Goal: Transaction & Acquisition: Purchase product/service

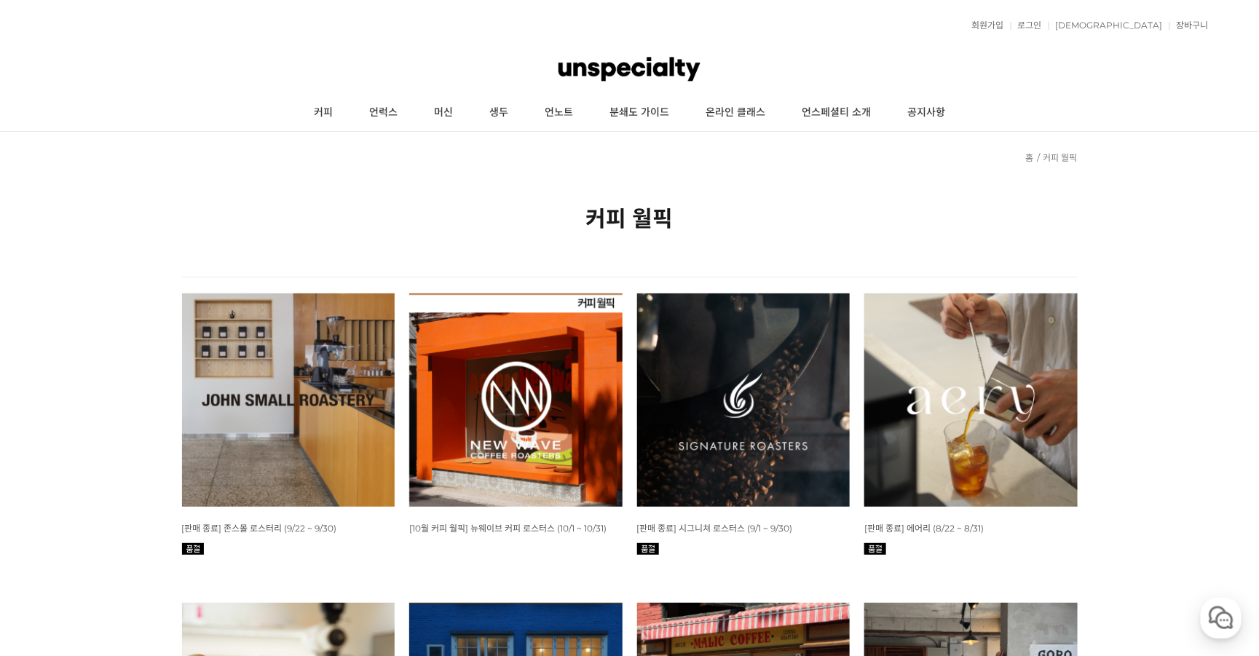
click at [472, 408] on img at bounding box center [515, 400] width 213 height 213
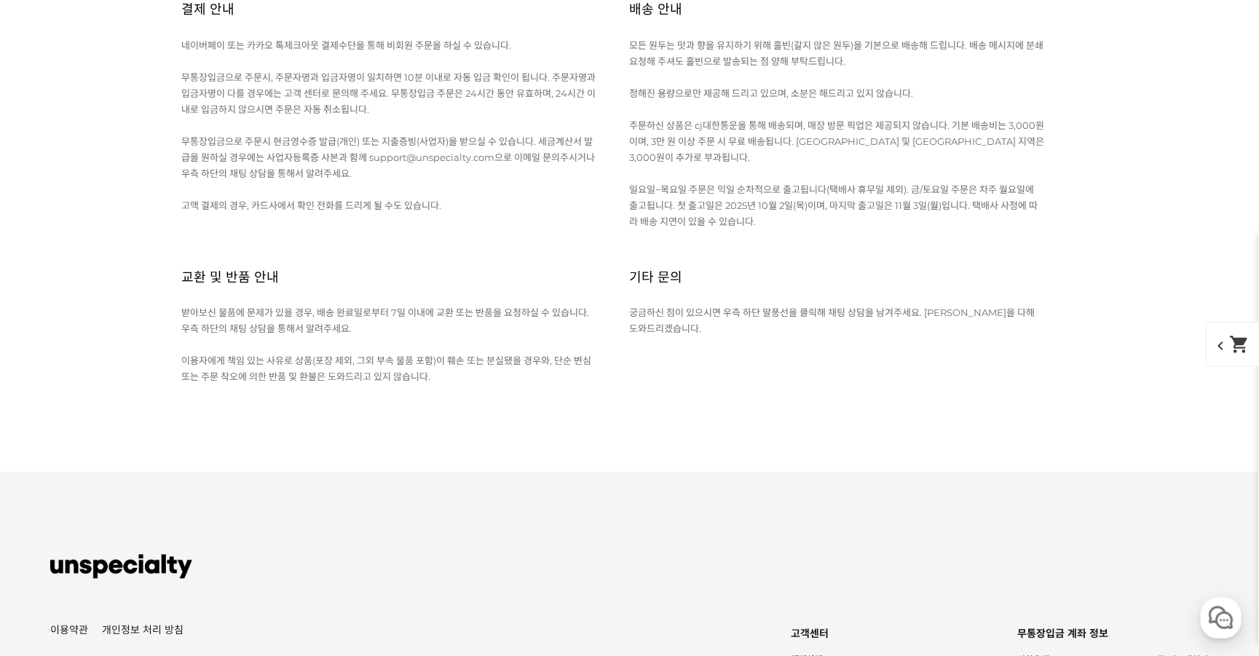
scroll to position [6655, 0]
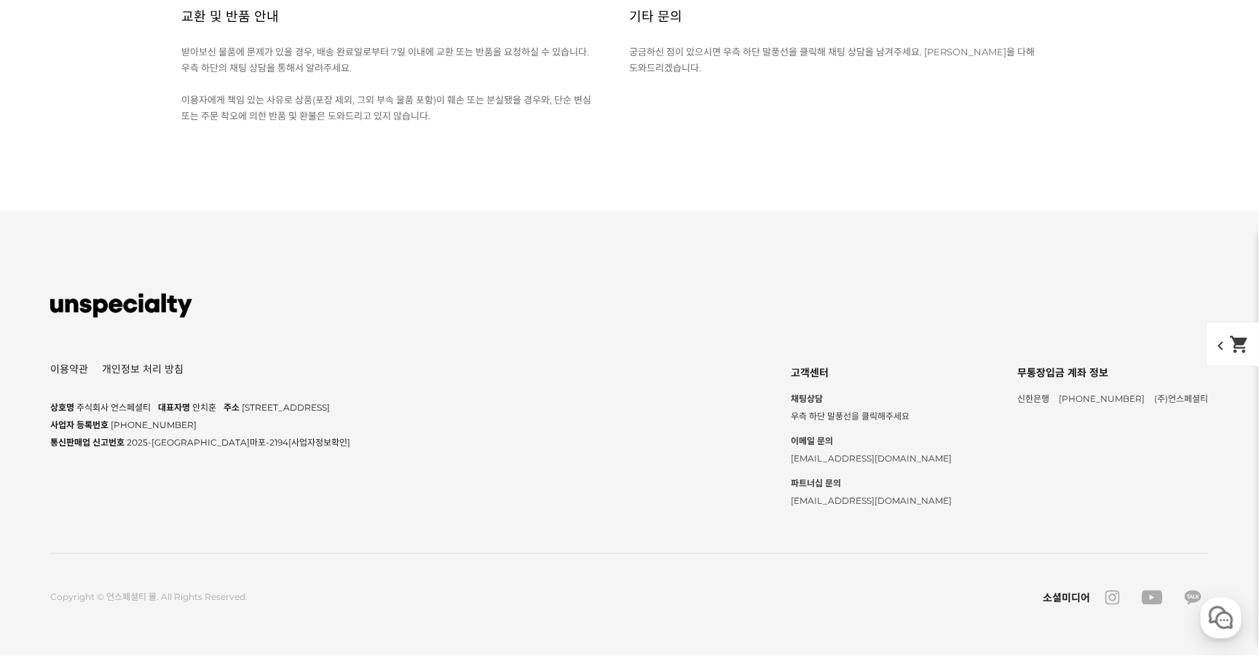
scroll to position [7648, 0]
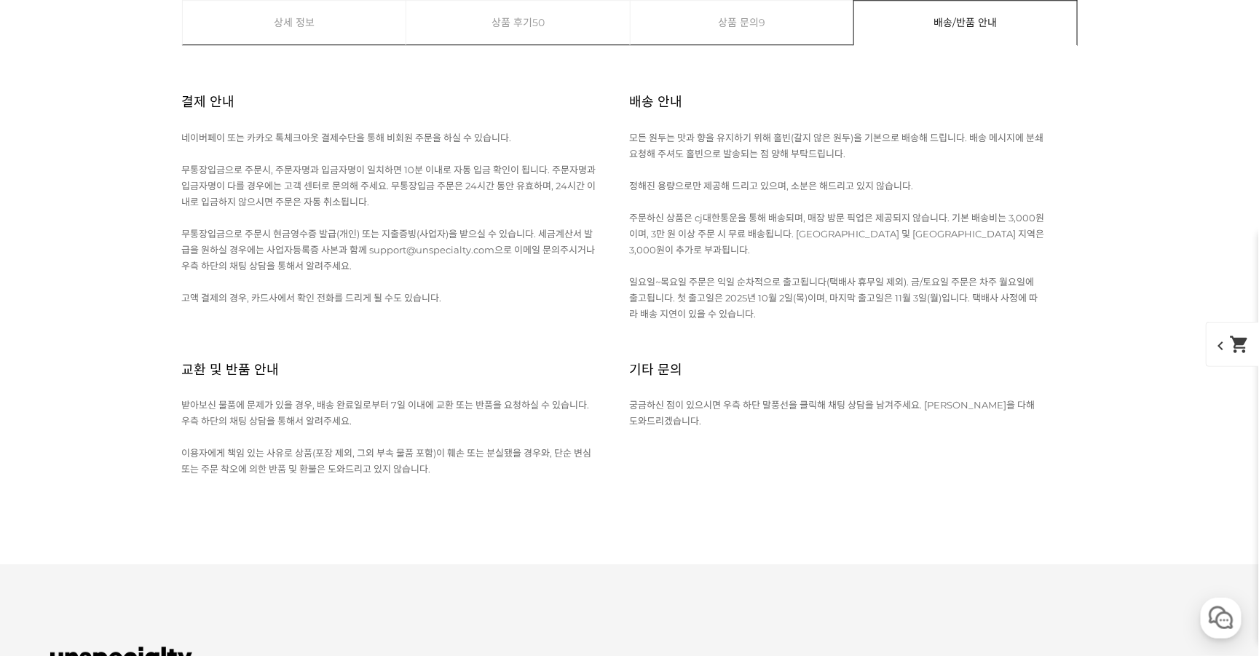
scroll to position [18177, 0]
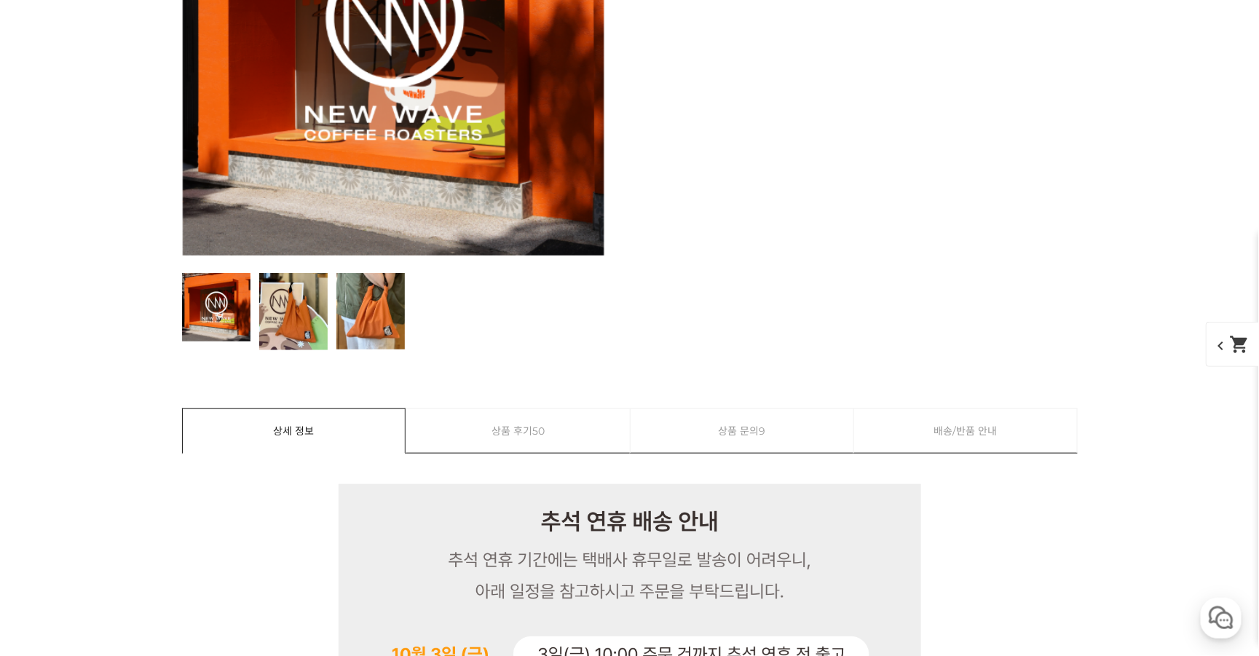
scroll to position [0, 0]
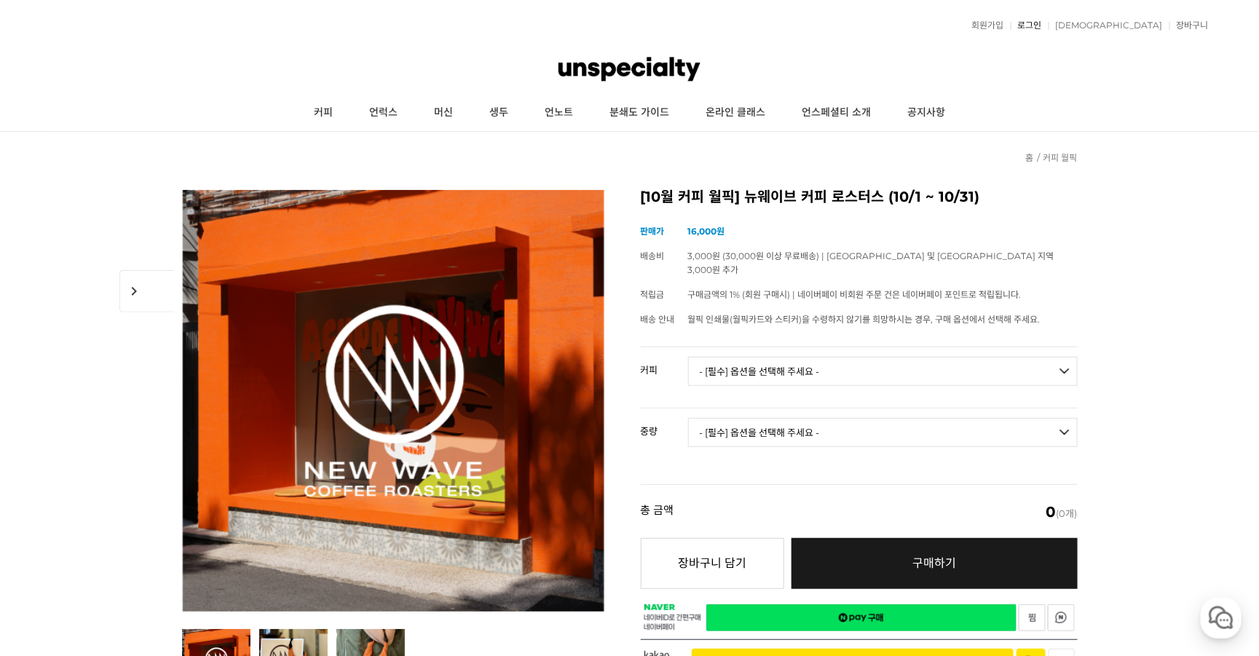
click at [1042, 21] on link "로그인" at bounding box center [1026, 25] width 31 height 9
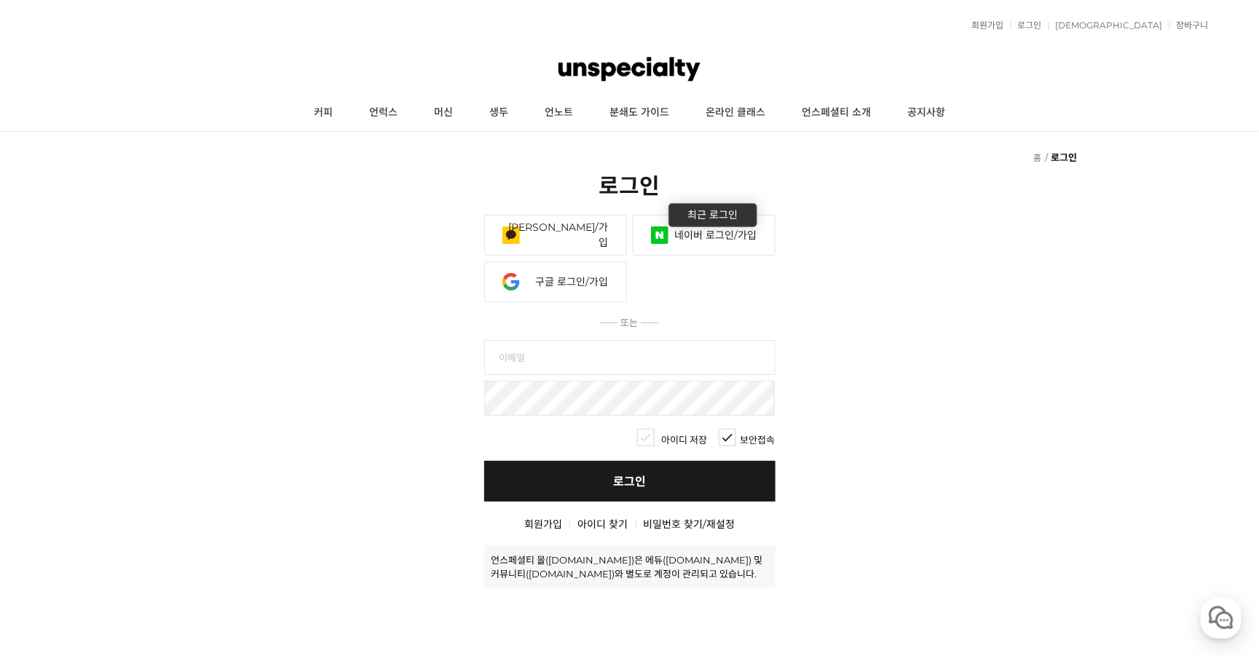
click at [715, 253] on link "네이버 로그인/가입" at bounding box center [704, 235] width 143 height 41
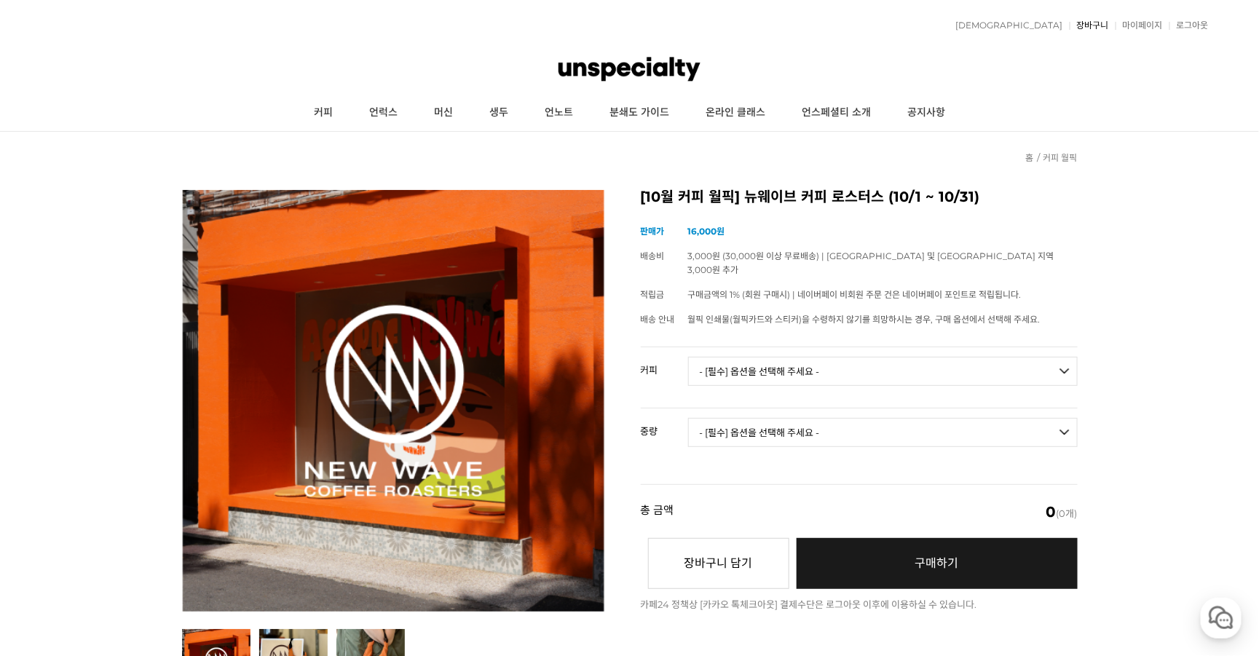
click at [1087, 23] on link "장바구니" at bounding box center [1089, 25] width 39 height 9
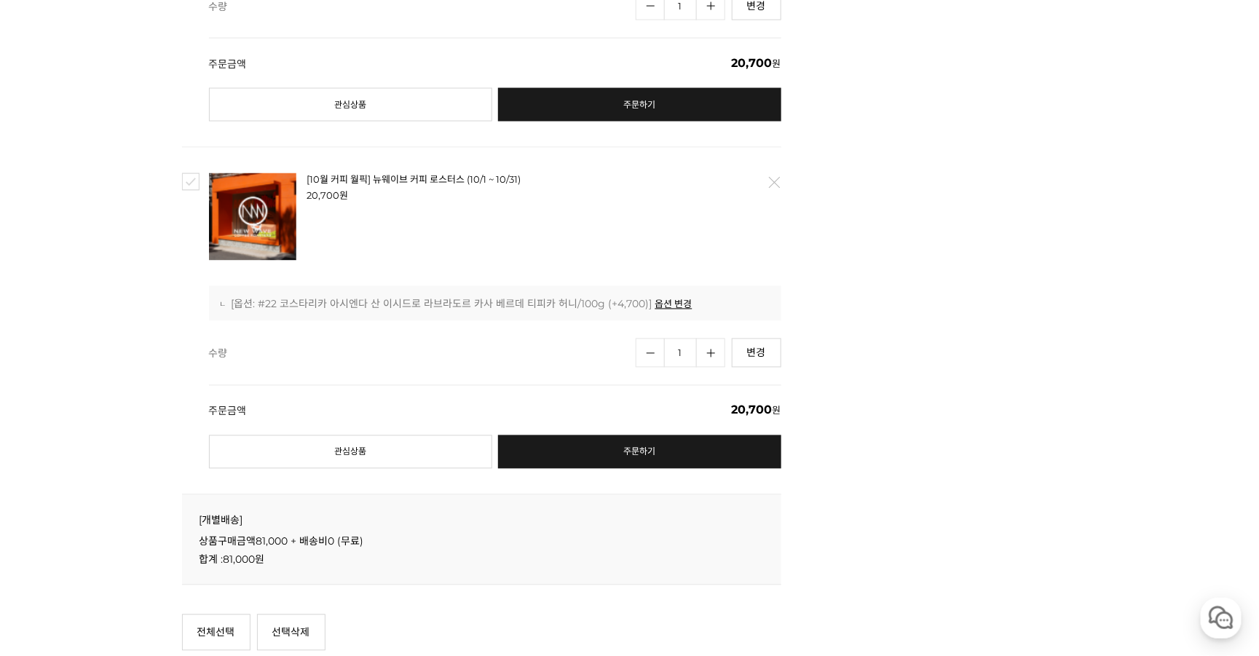
scroll to position [1092, 0]
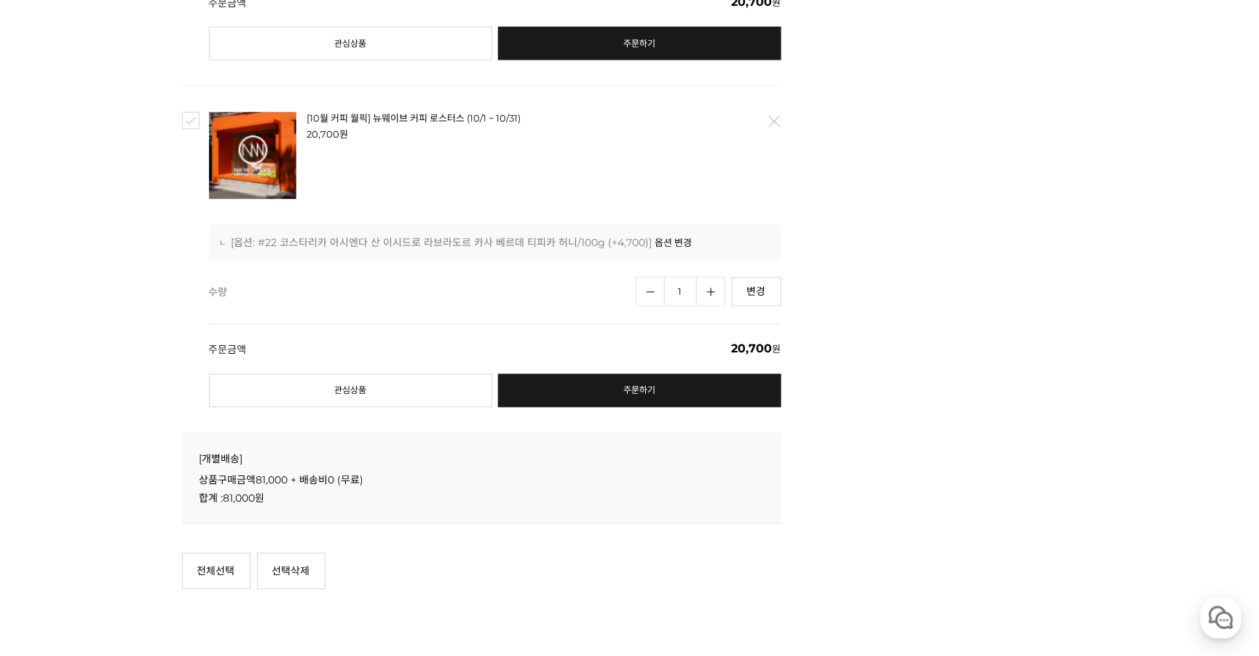
click at [657, 250] on link "옵션 변경" at bounding box center [674, 243] width 37 height 13
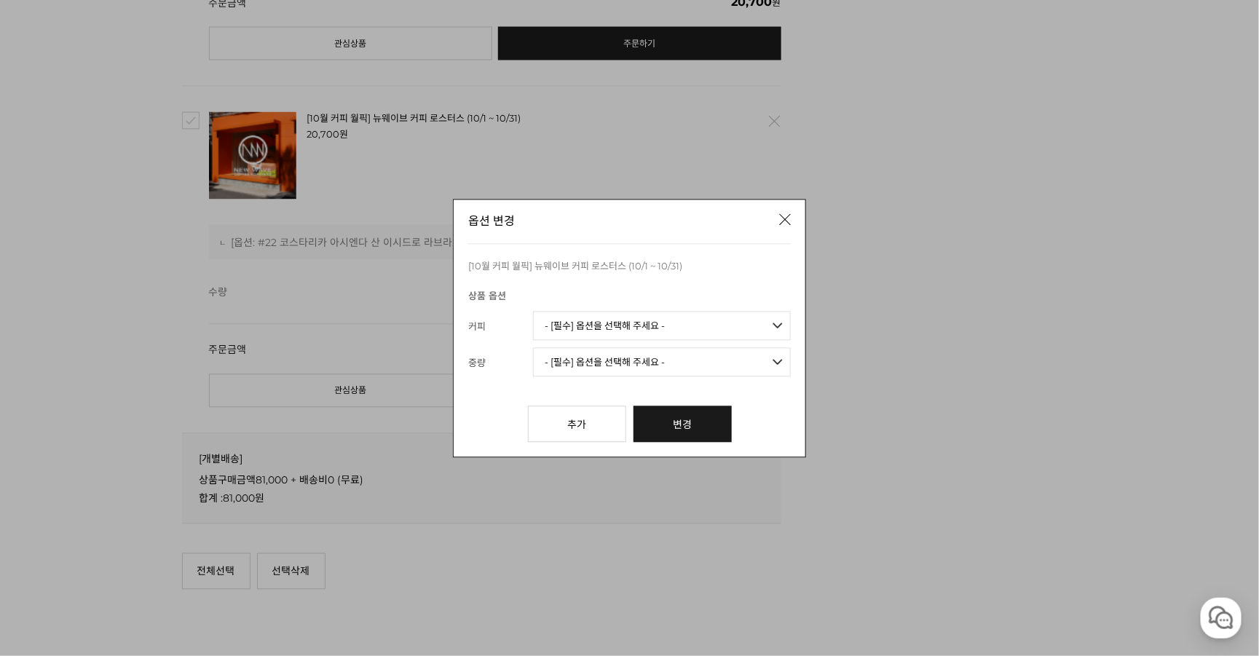
click at [648, 316] on select "- [필수] 옵션을 선택해 주세요 - ------------------- 언스페셜티 분쇄도 가이드 종이 받기 (주문 1건당 최대 1개 제공) …" at bounding box center [662, 325] width 258 height 29
click at [520, 361] on span "중량" at bounding box center [500, 361] width 65 height 29
click at [579, 354] on select "- [필수] 옵션을 선택해 주세요 - -------------------" at bounding box center [662, 361] width 258 height 29
click at [593, 331] on select "- [필수] 옵션을 선택해 주세요 - ------------------- 언스페셜티 분쇄도 가이드 종이 받기 (주문 1건당 최대 1개 제공) …" at bounding box center [662, 325] width 258 height 29
click at [885, 349] on div "옵션 변경 [10월 커피 월픽] 뉴웨이브 커피 로스터스 (10/1 ~ 10/31) 상품 옵션 {$option_name} {$form.optio…" at bounding box center [629, 328] width 1259 height 656
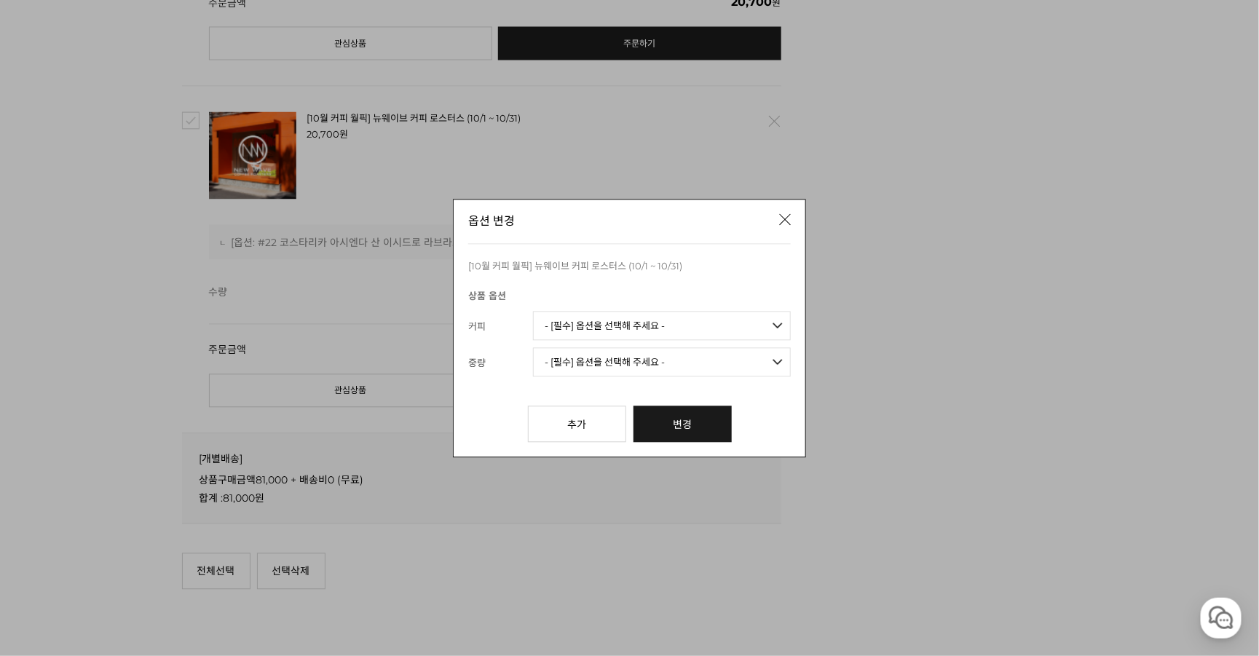
click at [791, 219] on link "닫기" at bounding box center [787, 220] width 42 height 42
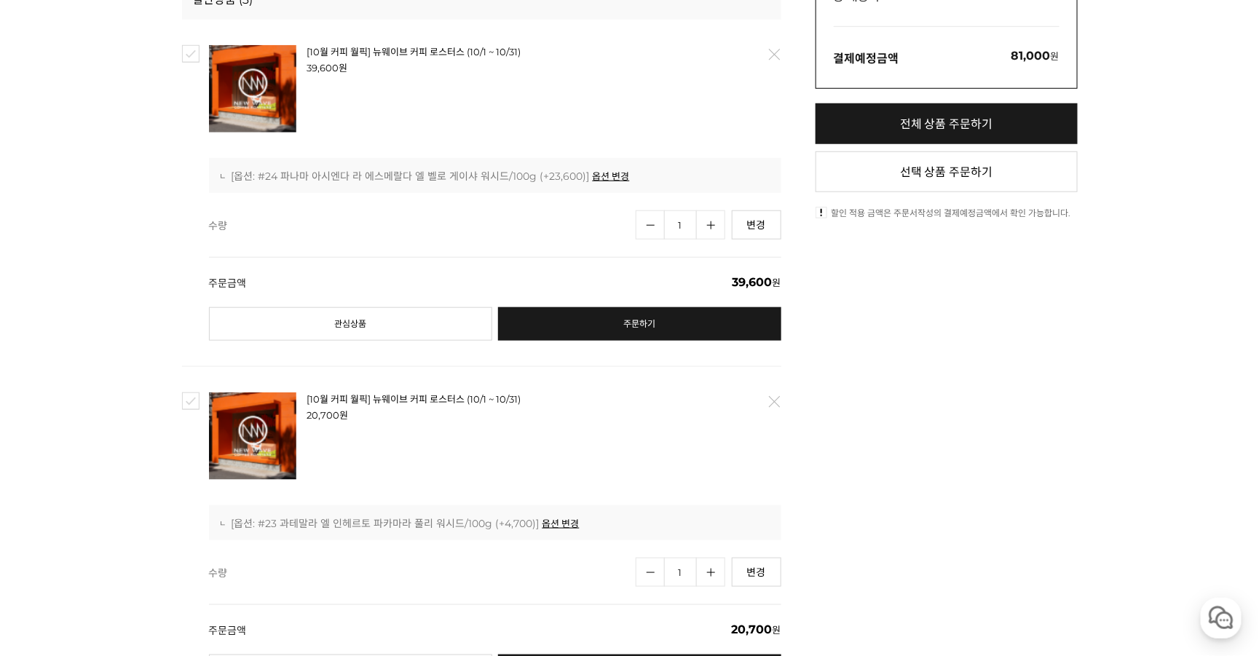
scroll to position [397, 0]
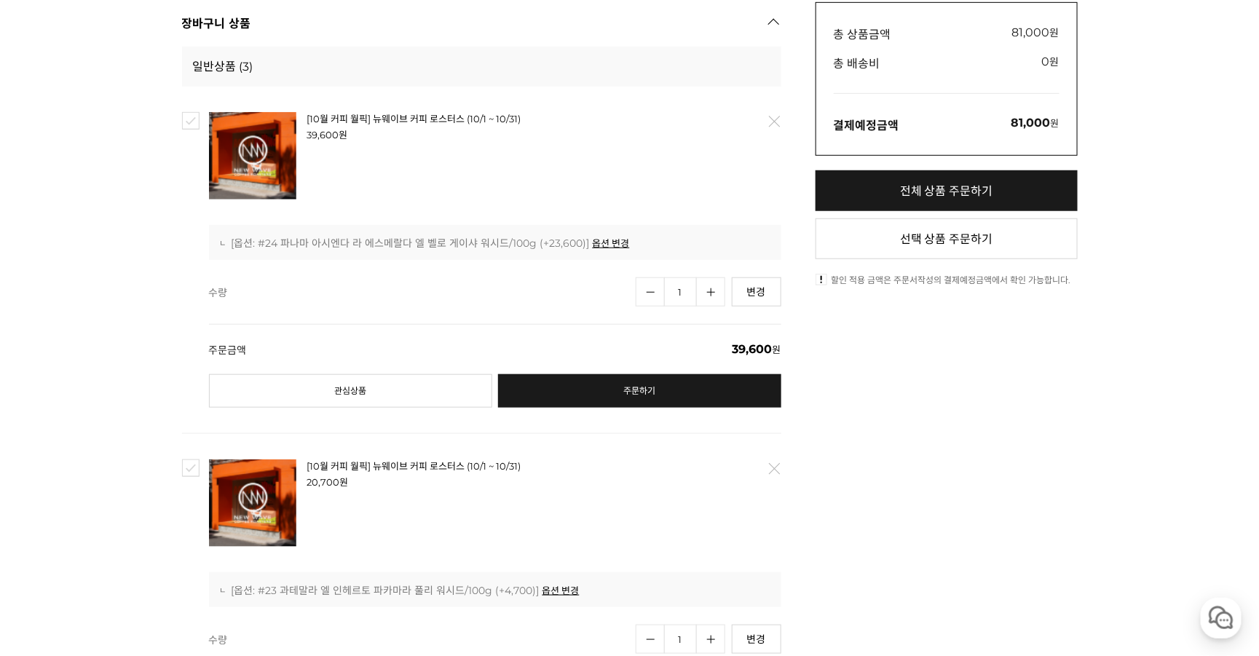
click at [1039, 386] on div "총 상품금액 81,000 원 상품금액 0 부가세 0원 총 배송비 0 원 ( 자세히 배송비할인 혜택 기간 대상" at bounding box center [947, 650] width 262 height 1297
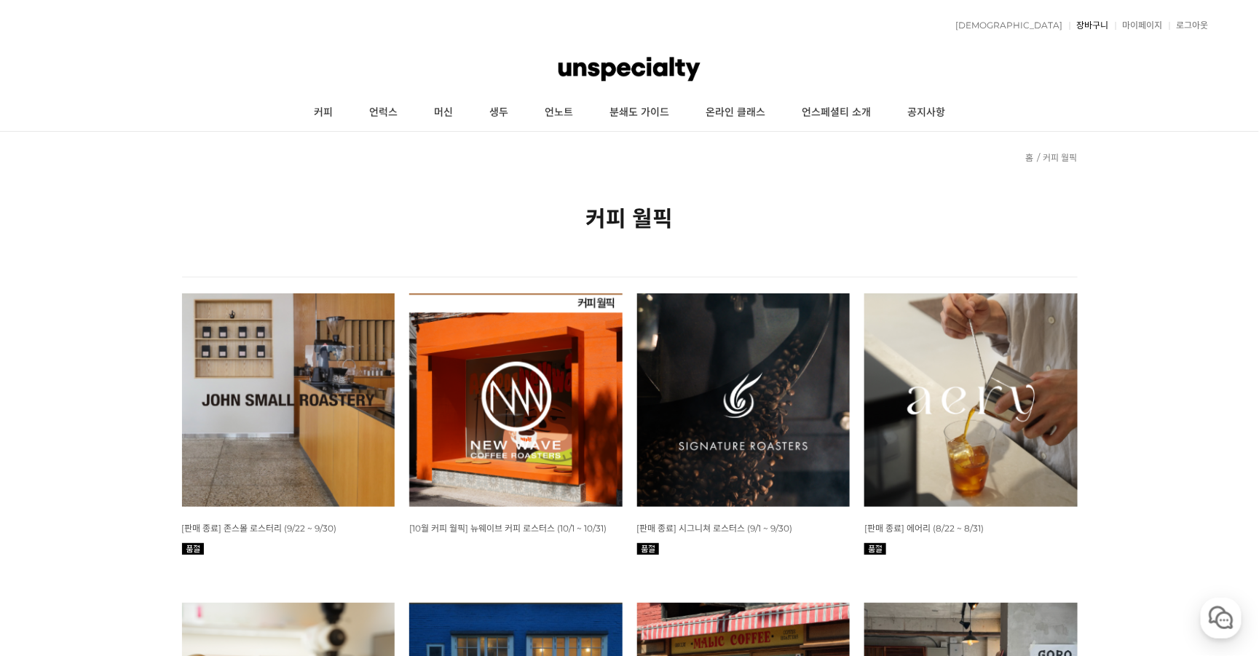
click at [1097, 23] on link "장바구니" at bounding box center [1089, 25] width 39 height 9
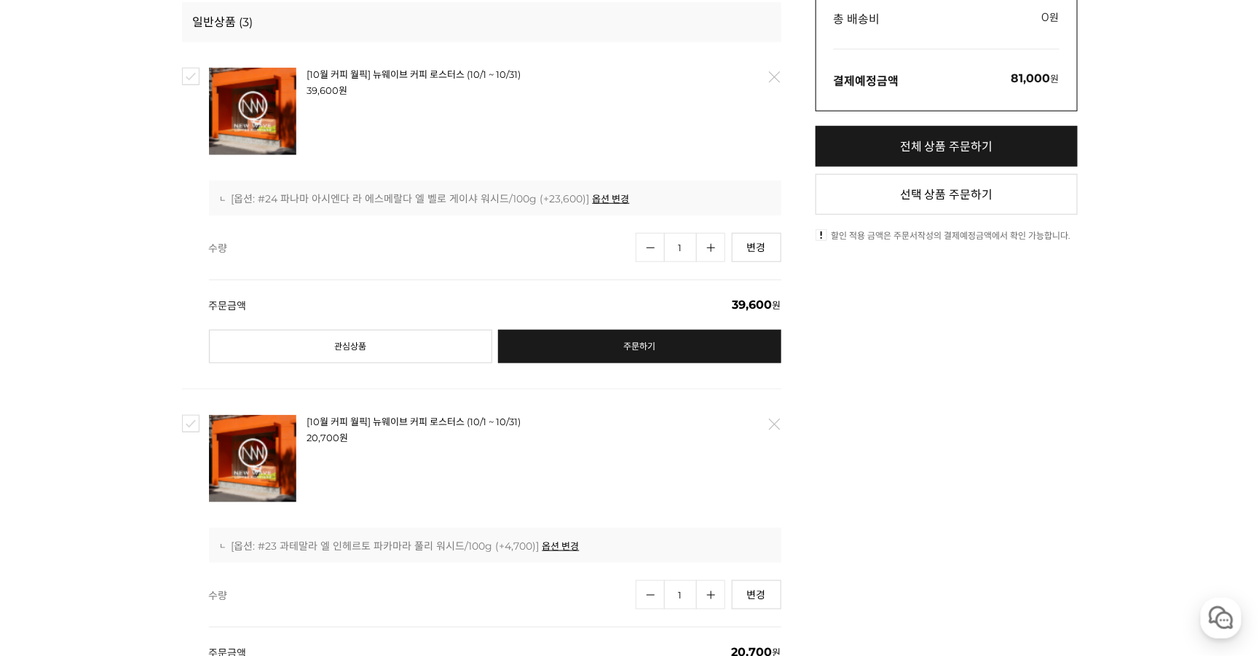
scroll to position [496, 0]
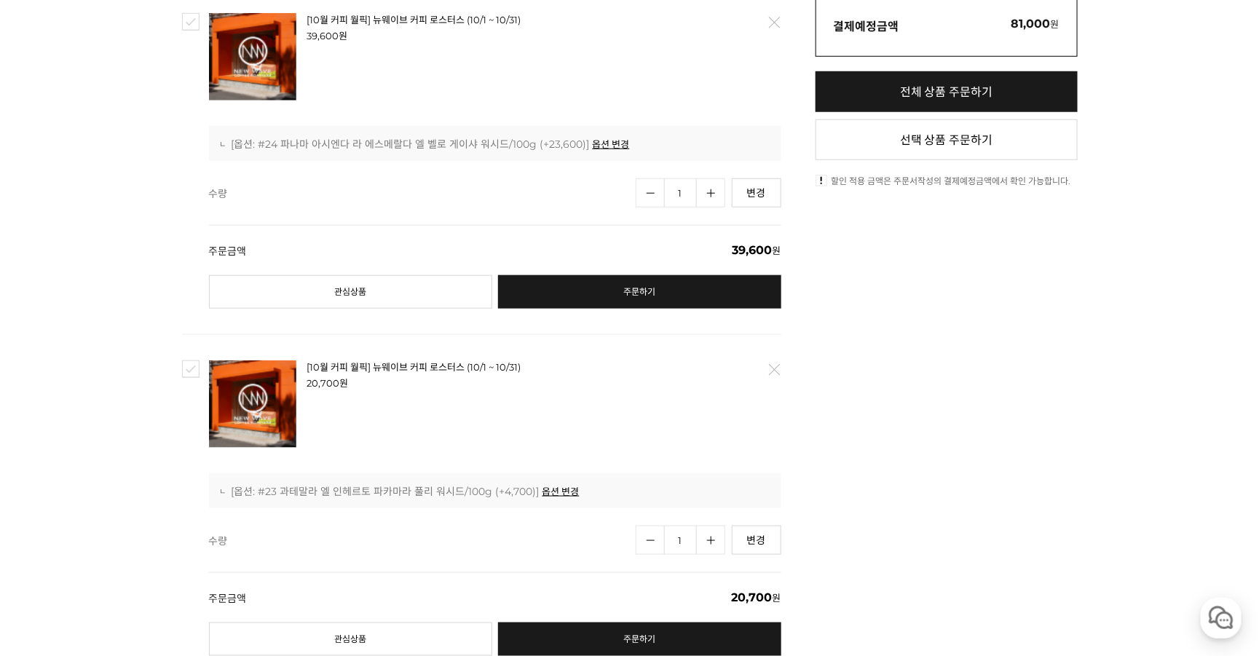
click at [537, 152] on div "[10월 커피 월픽] 뉴웨이브 커피 로스터스 (10/1 ~ 10/31) : [옵션: #24 파나마 아시엔다 라 에스메랄다 엘 벨로 게이샤 워시…" at bounding box center [495, 144] width 549 height 15
click at [559, 152] on div "[10월 커피 월픽] 뉴웨이브 커피 로스터스 (10/1 ~ 10/31) : [옵션: #24 파나마 아시엔다 라 에스메랄다 엘 벨로 게이샤 워시…" at bounding box center [495, 144] width 549 height 15
click at [601, 151] on link "옵션 변경" at bounding box center [611, 144] width 37 height 13
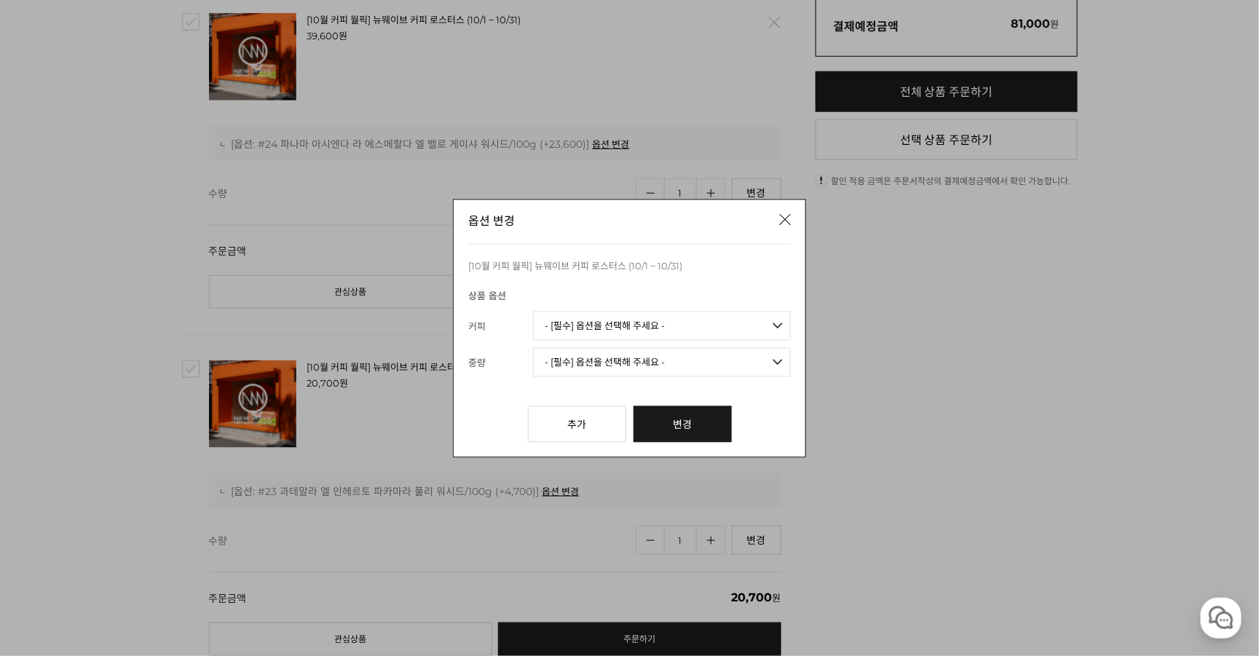
click at [659, 323] on select "- [필수] 옵션을 선택해 주세요 - ------------------- 언스페셜티 분쇄도 가이드 종이 받기 (주문 1건당 최대 1개 제공) …" at bounding box center [662, 325] width 258 height 29
click at [123, 262] on div "옵션 변경 [10월 커피 월픽] 뉴웨이브 커피 로스터스 (10/1 ~ 10/31) 상품 옵션 {$option_name} {$form.optio…" at bounding box center [629, 328] width 1259 height 656
click at [785, 219] on link "닫기" at bounding box center [787, 220] width 42 height 42
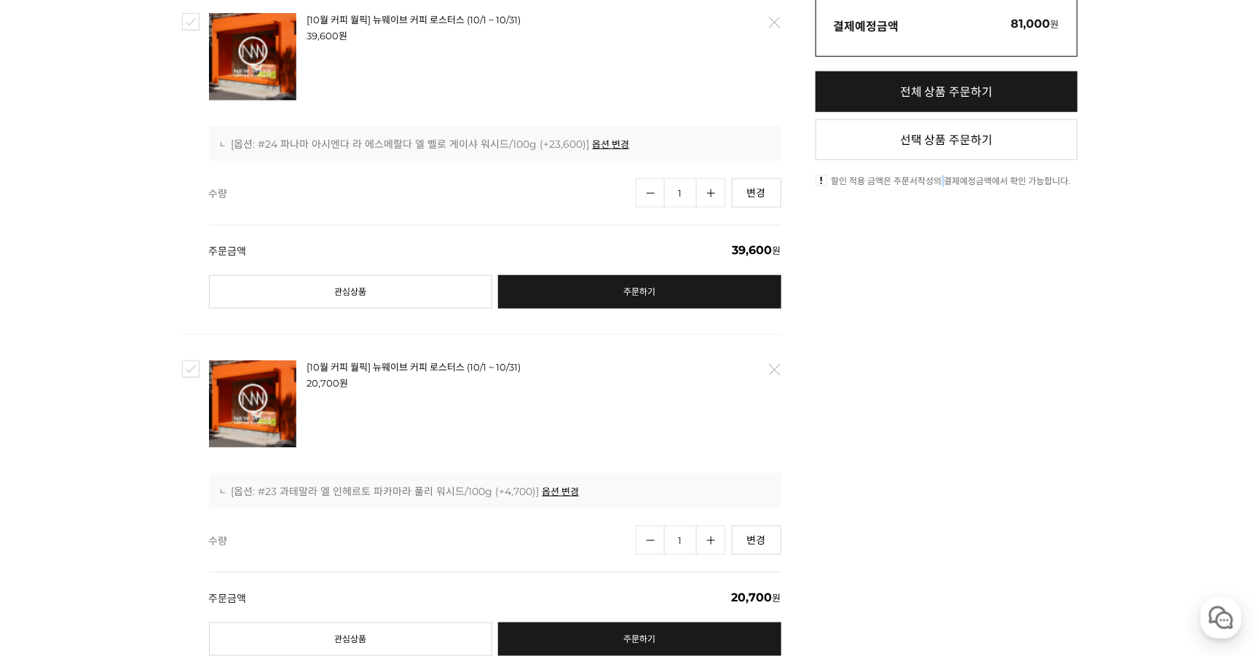
click at [944, 374] on div "총 상품금액 81,000 원 상품금액 0 부가세 0원 총 배송비 0 원 ( 자세히 배송비할인 혜택 기간 대상" at bounding box center [947, 551] width 262 height 1297
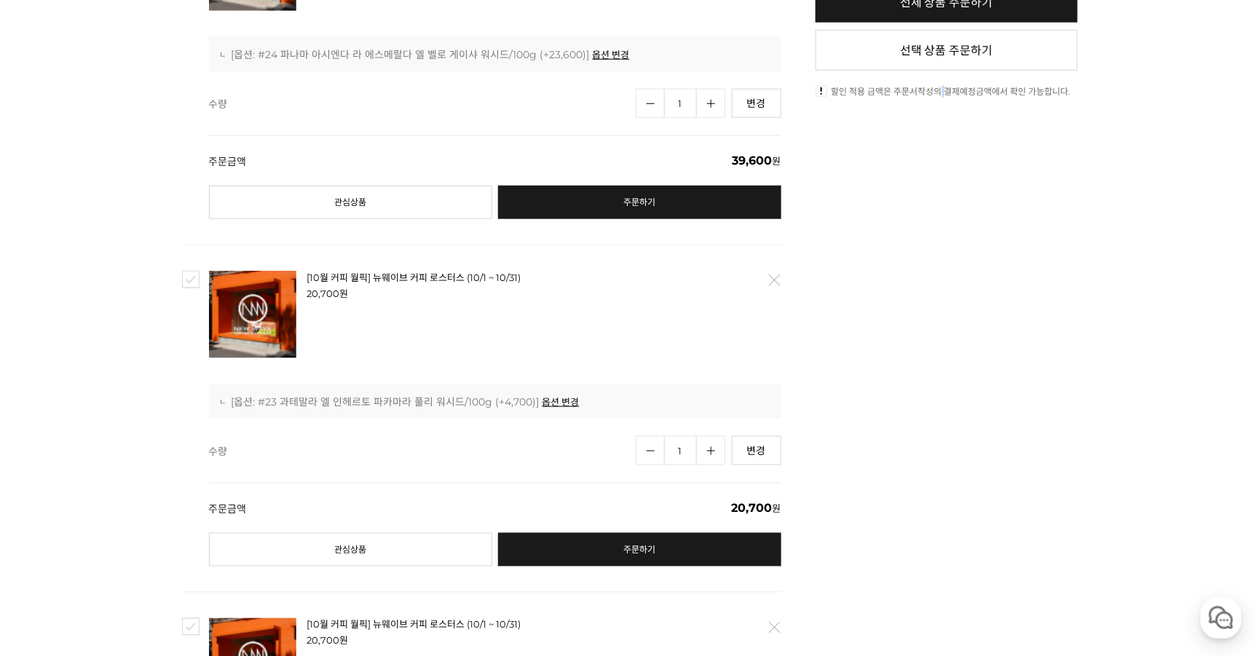
scroll to position [596, 0]
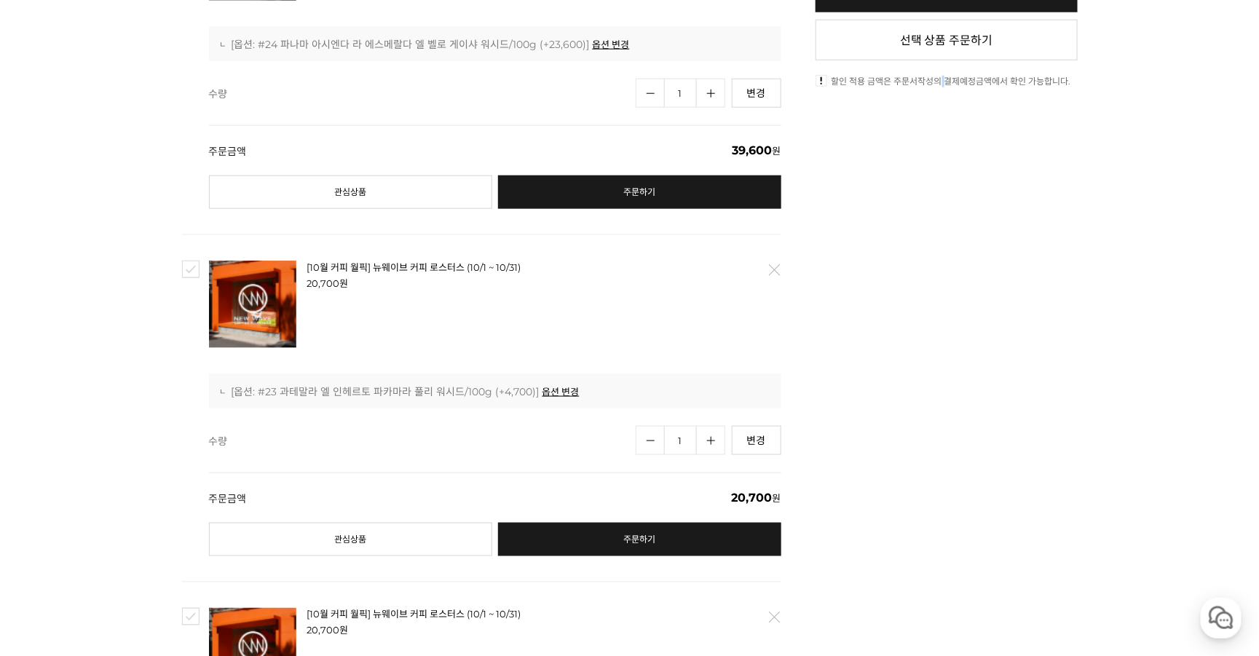
click at [717, 455] on link "수량증가" at bounding box center [710, 440] width 29 height 29
type input "2"
click at [946, 401] on div "총 상품금액 101,700 원 상품금액 0 부가세 0원 총 배송비 0 원 ( 자세히 배송비할인 혜택 기간 대상" at bounding box center [947, 451] width 262 height 1297
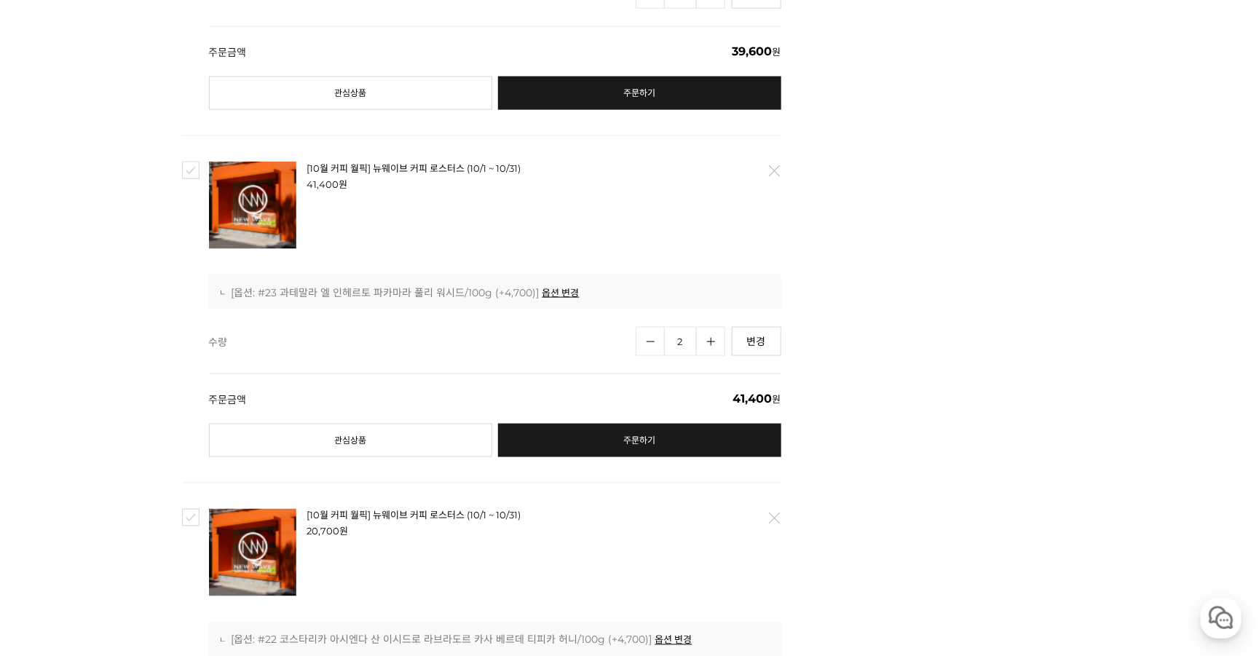
scroll to position [894, 0]
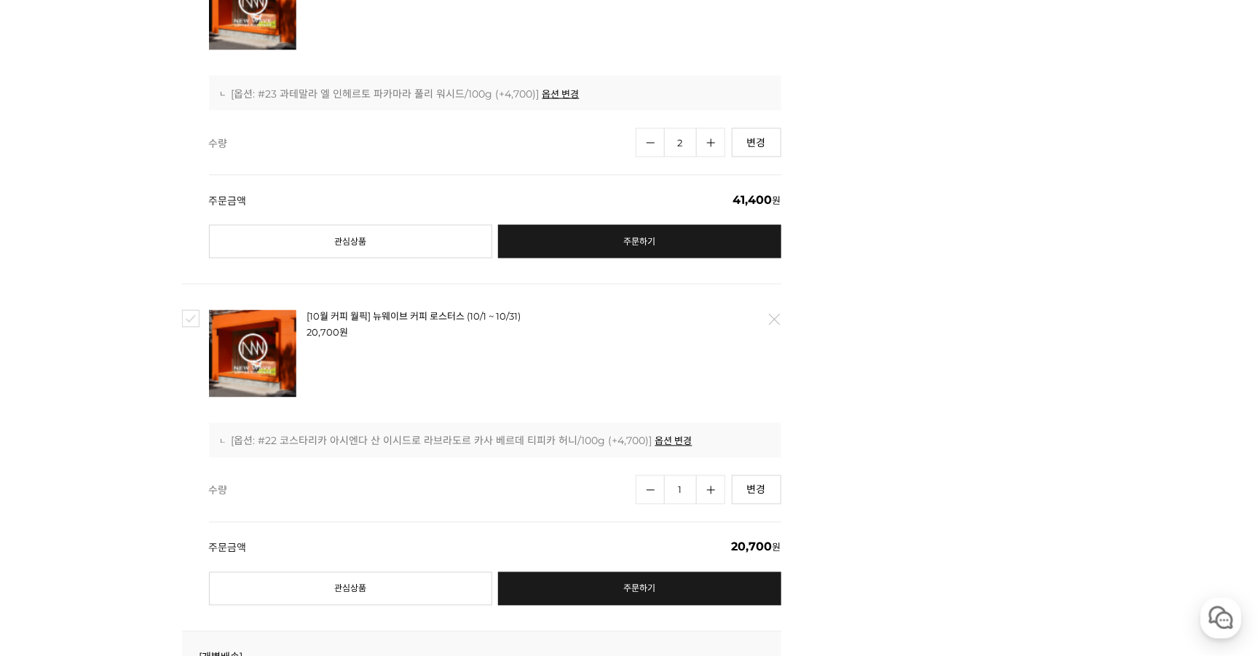
click at [713, 505] on link "수량증가" at bounding box center [710, 490] width 29 height 29
type input "2"
click at [937, 452] on div "총 상품금액 122,400 원 상품금액 0 부가세 0원 총 배송비 0 원 ( 자세히 배송비할인 혜택 기간 대상" at bounding box center [947, 153] width 262 height 1297
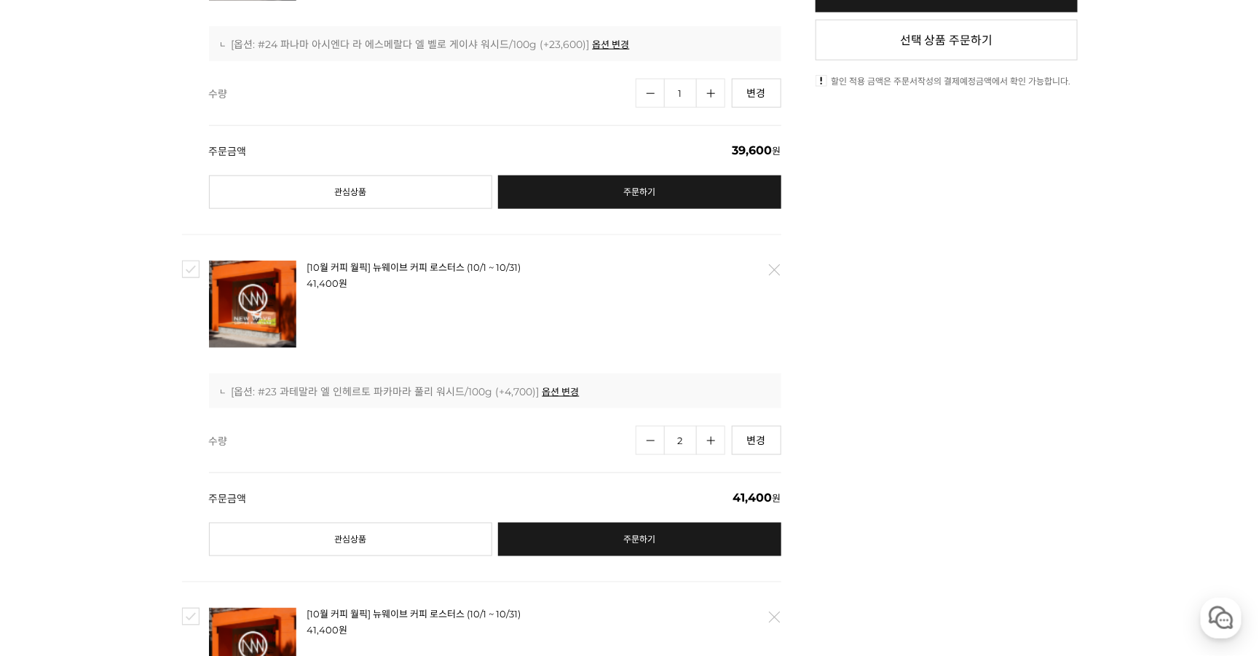
scroll to position [298, 0]
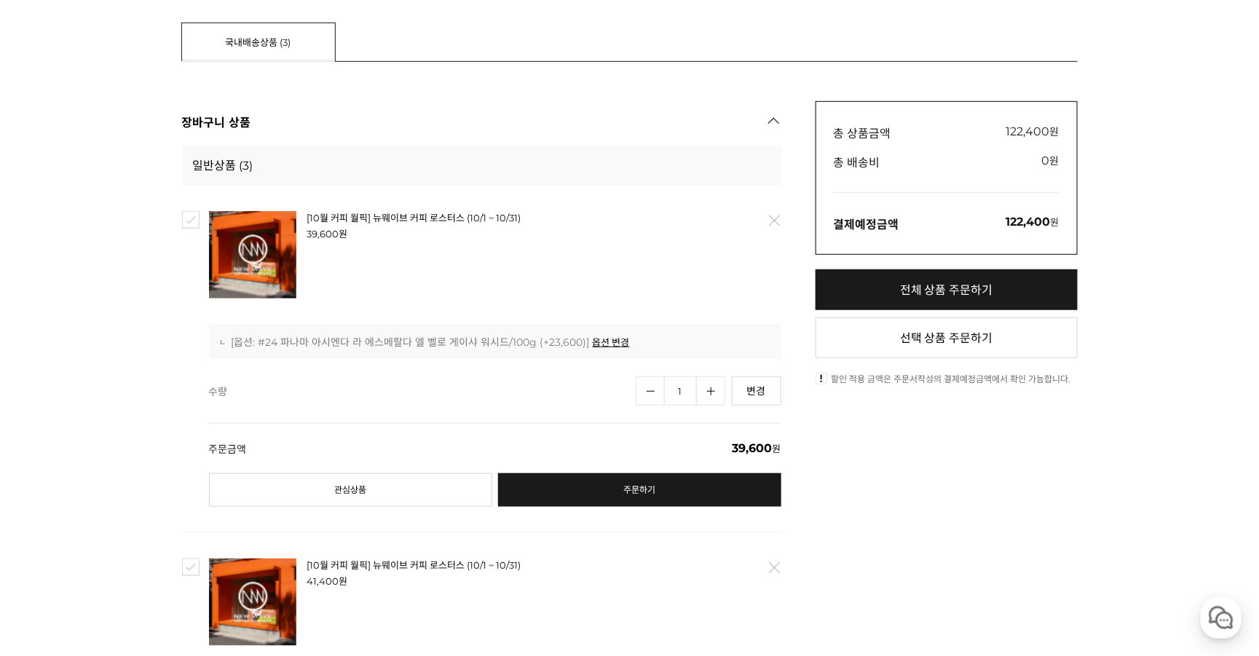
click at [775, 236] on link "삭제" at bounding box center [773, 220] width 31 height 31
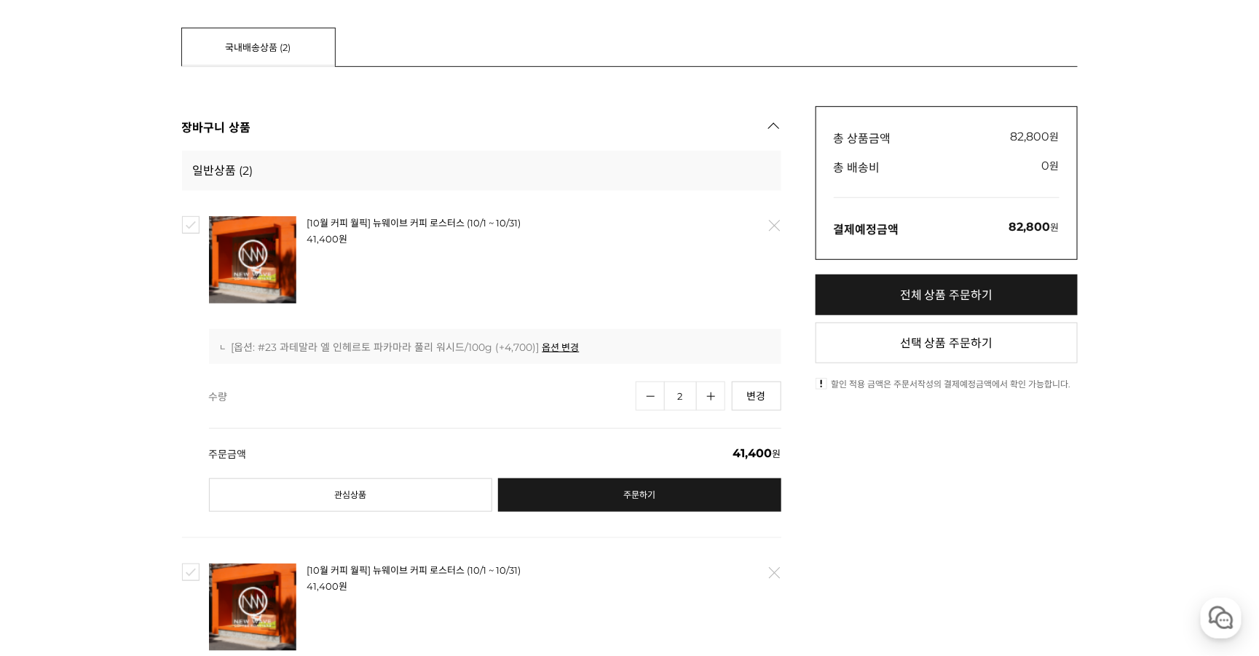
click at [1219, 259] on div "뒤로가기 현재 위치 홈 장바구니 장바구니 1. 장바구니 2. 주문서작성 3. 주문완료 국내배송상품 (2) 해외배송상품 (0) 장바구니에 담긴 …" at bounding box center [629, 447] width 1259 height 1217
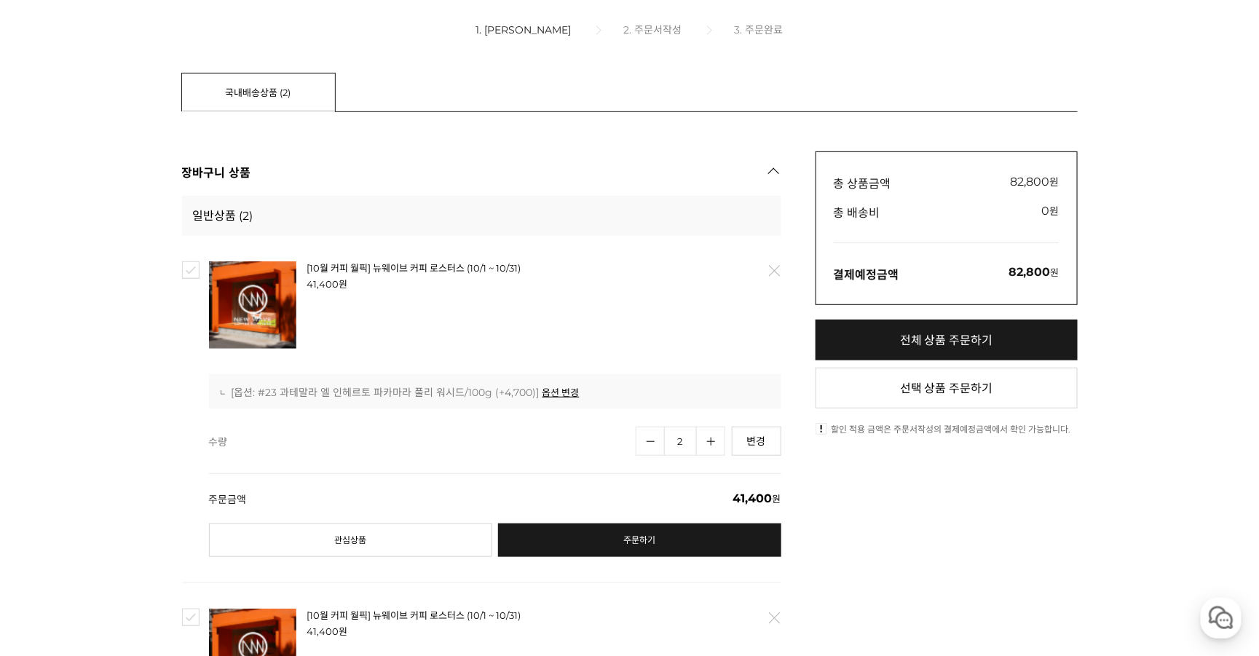
scroll to position [193, 0]
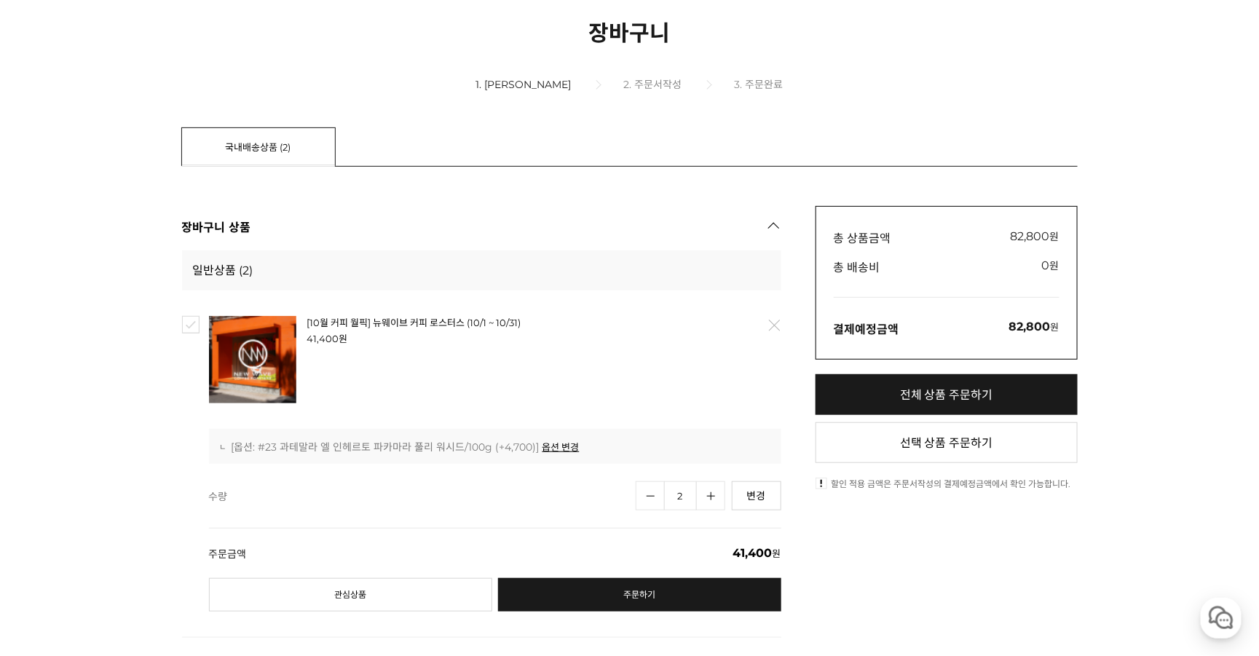
click at [1238, 267] on div "뒤로가기 현재 위치 홈 장바구니 장바구니 1. 장바구니 2. 주문서작성 3. 주문완료 국내배송상품 (2) 해외배송상품 (0) 장바구니에 담긴 …" at bounding box center [629, 547] width 1259 height 1217
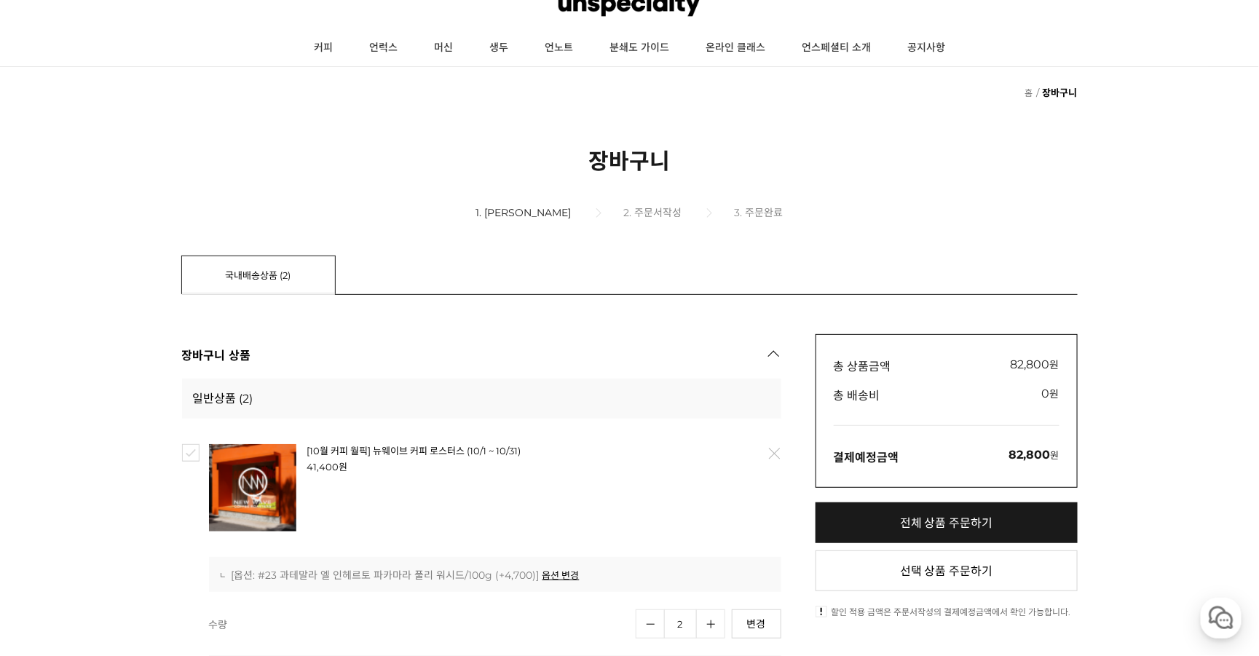
scroll to position [0, 0]
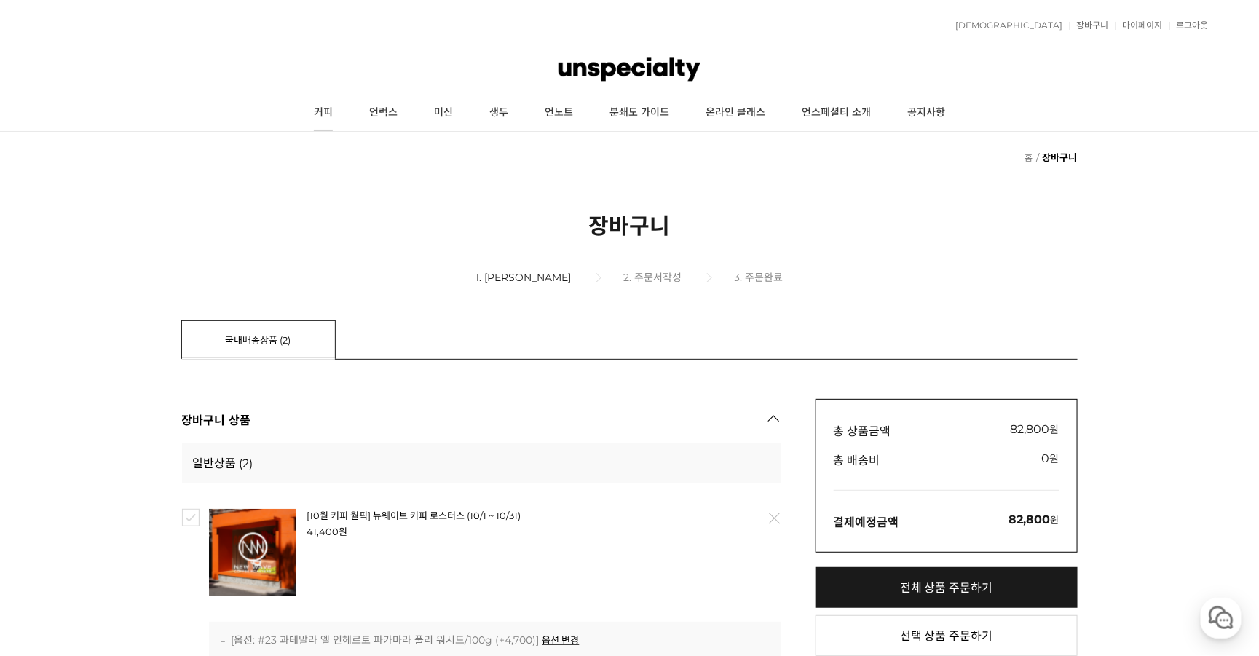
click at [327, 109] on link "커피" at bounding box center [323, 113] width 55 height 36
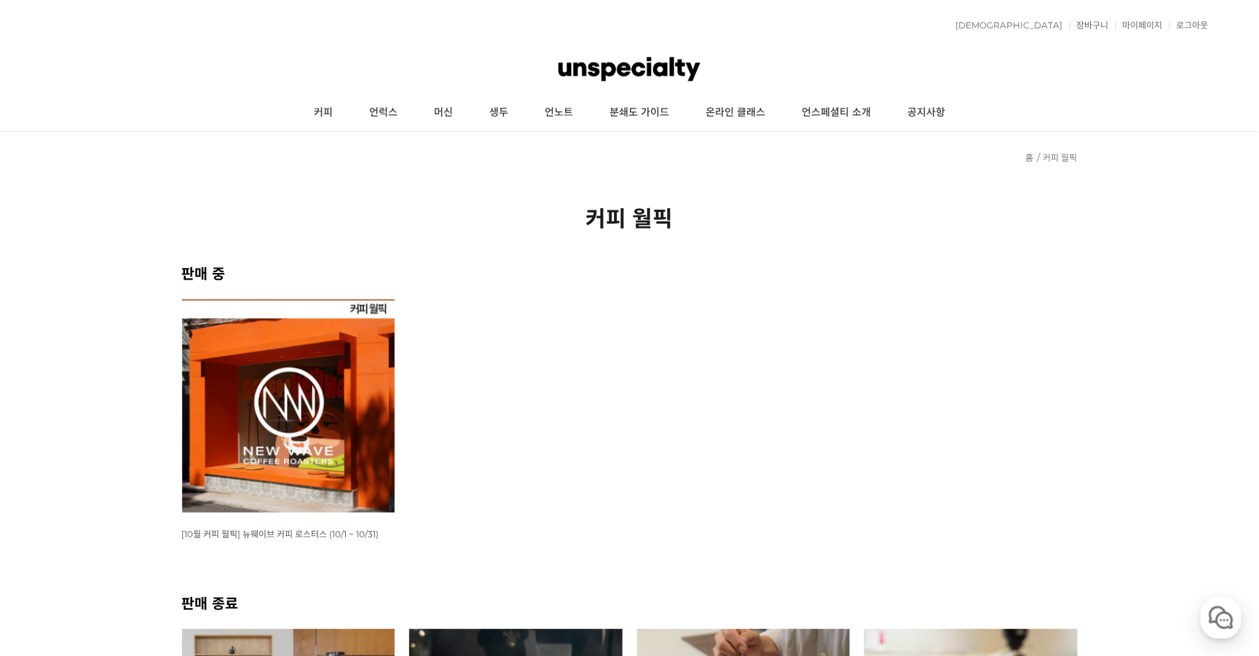
click at [312, 441] on img at bounding box center [288, 405] width 213 height 213
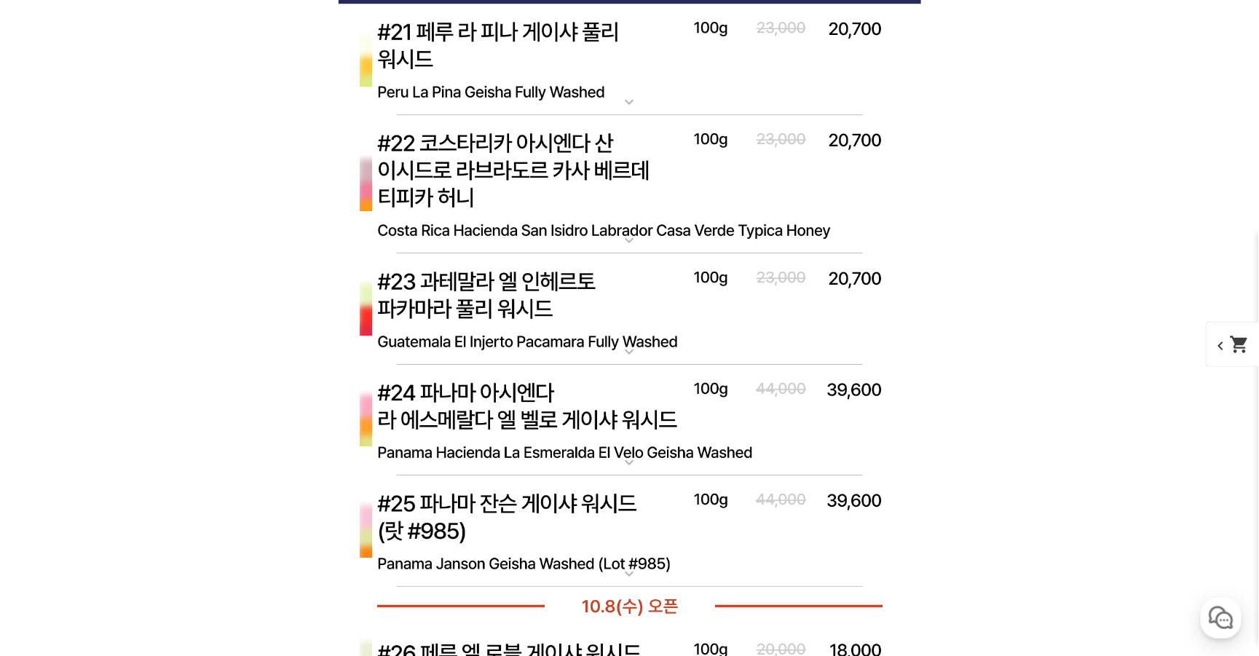
scroll to position [6655, 0]
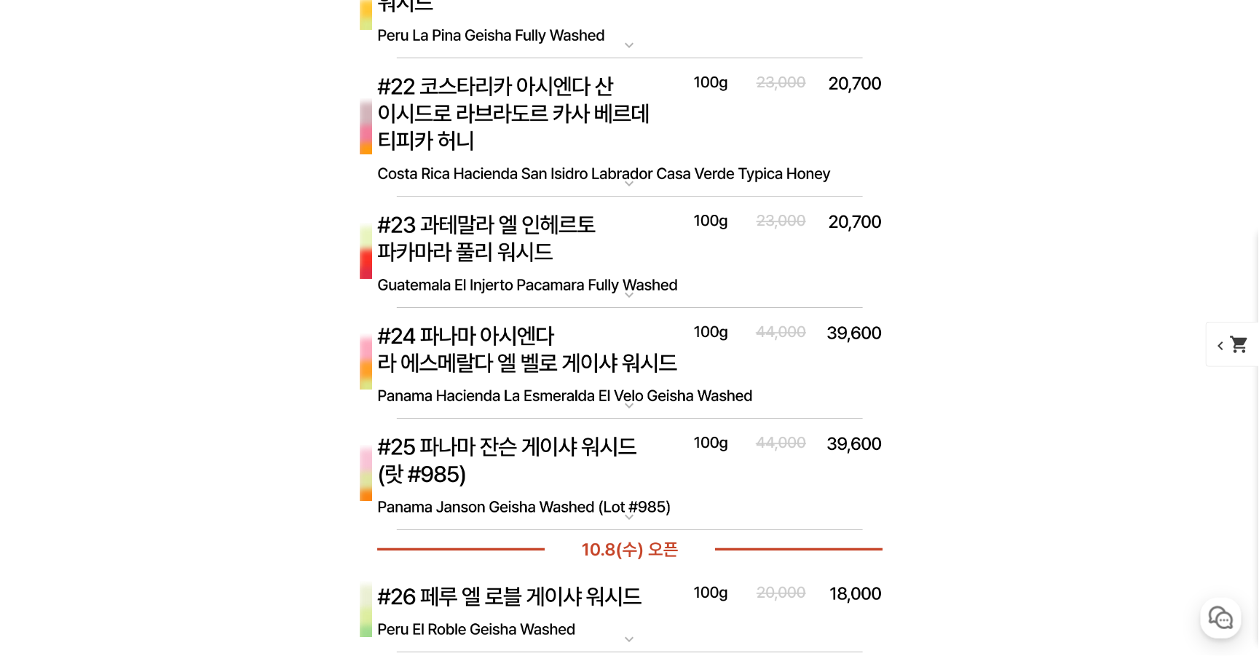
click at [559, 350] on img at bounding box center [630, 364] width 583 height 112
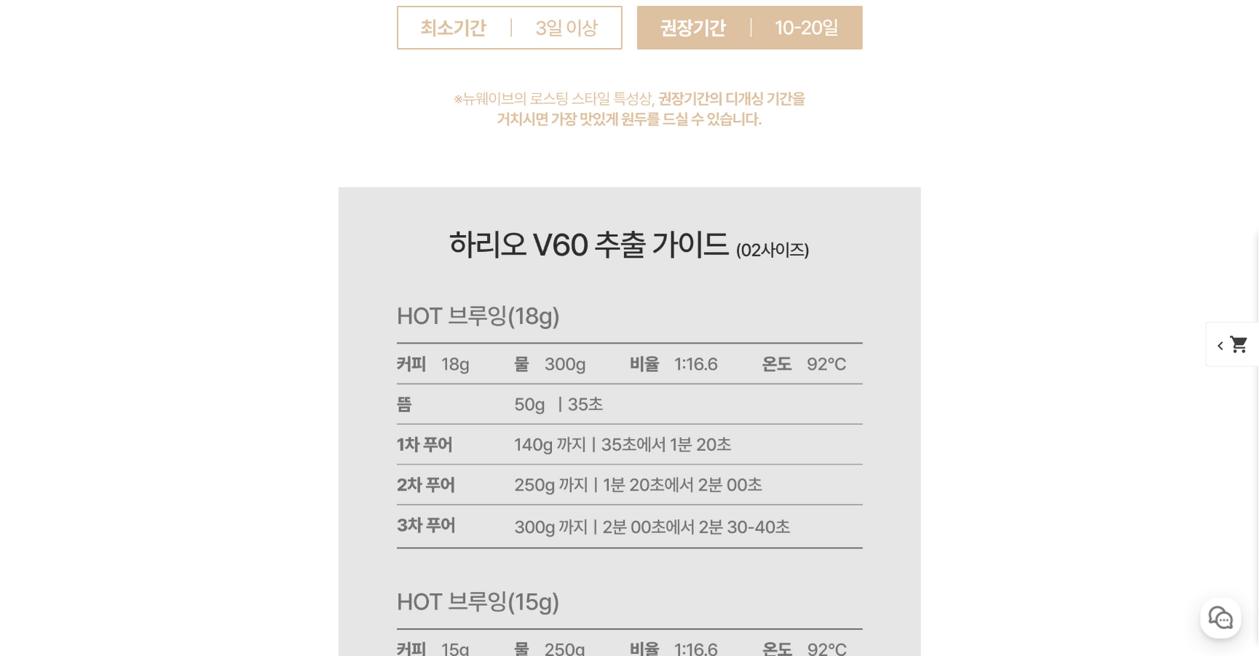
scroll to position [18078, 0]
